Goal: Check status: Check status

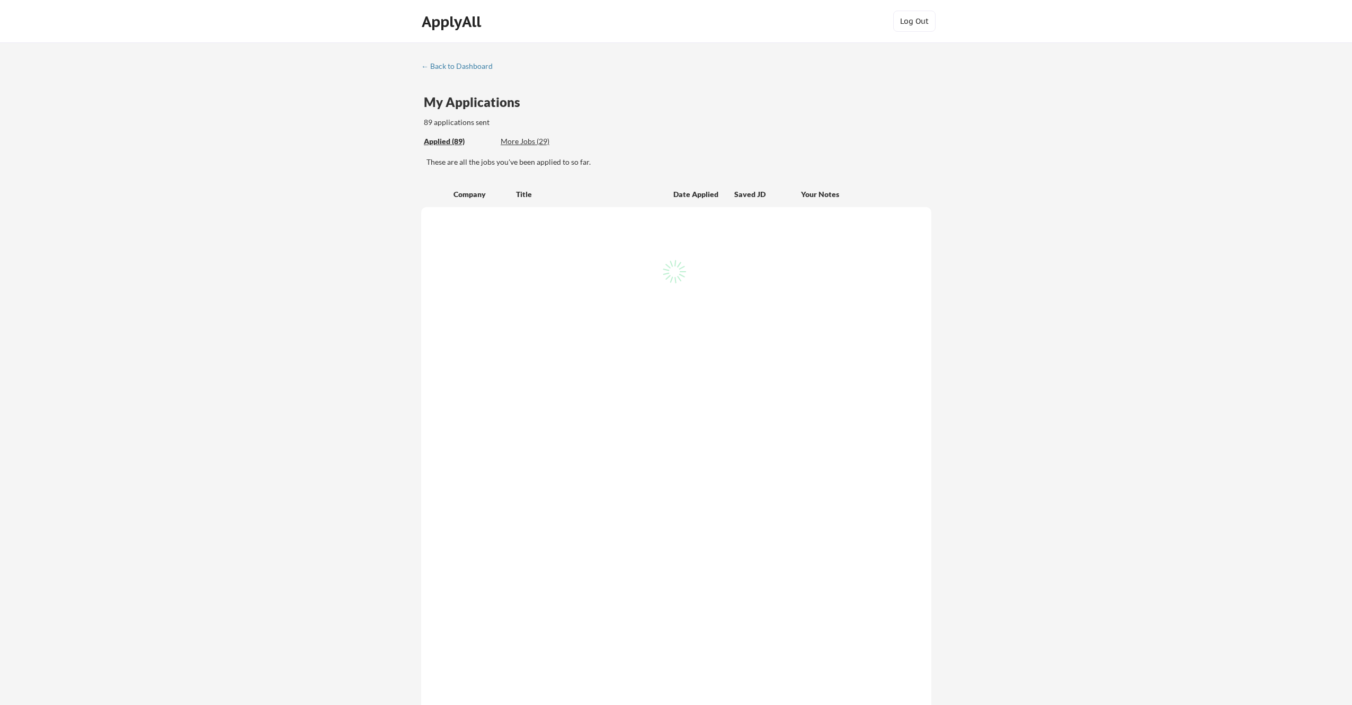
click at [730, 66] on div "← Back to Dashboard My Applications 89 applications sent Applied (89) More Jobs…" at bounding box center [676, 440] width 530 height 757
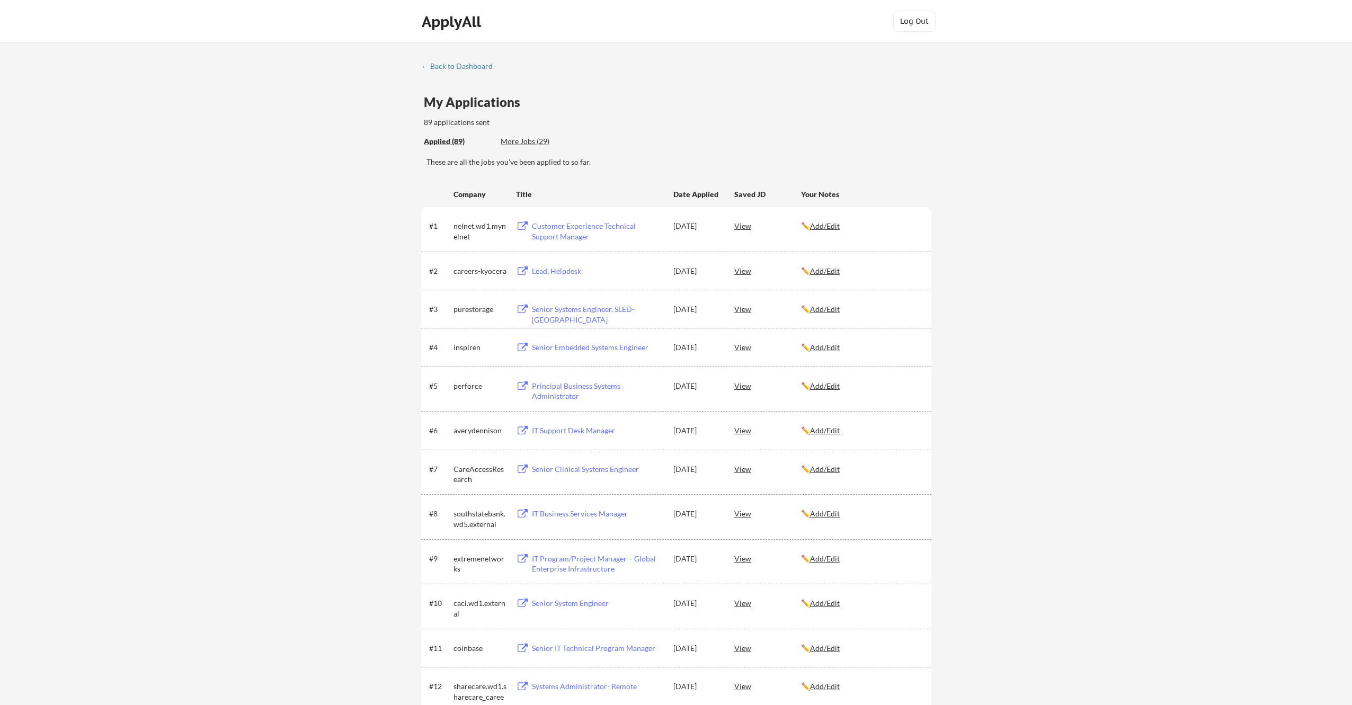
click at [811, 116] on div "My Applications 89 applications sent" at bounding box center [678, 112] width 508 height 32
click at [580, 101] on div "My Applications 89 applications sent" at bounding box center [678, 112] width 508 height 32
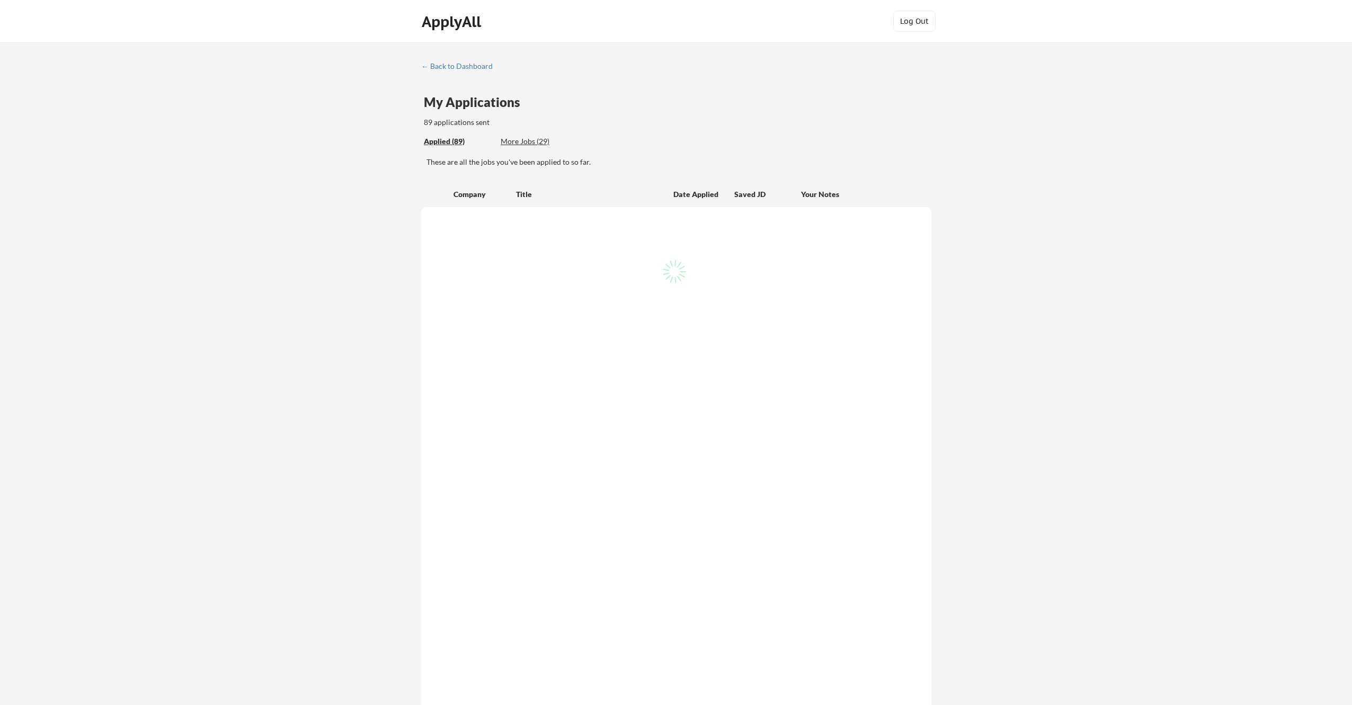
click at [797, 106] on div "My Applications 89 applications sent" at bounding box center [678, 112] width 508 height 32
click at [872, 108] on div "My Applications 89 applications sent" at bounding box center [678, 112] width 508 height 32
click at [901, 108] on div "My Applications 89 applications sent" at bounding box center [678, 112] width 508 height 32
